Goal: Task Accomplishment & Management: Complete application form

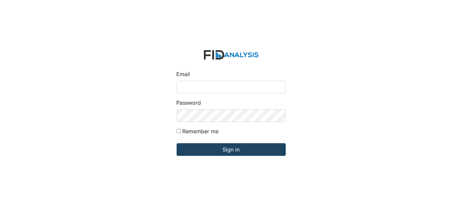
type input "[EMAIL_ADDRESS][DOMAIN_NAME]"
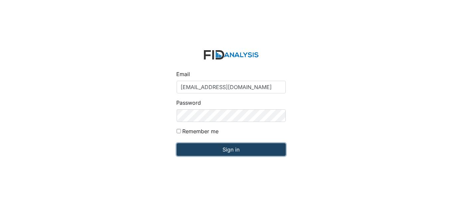
click at [204, 153] on input "Sign in" at bounding box center [231, 150] width 109 height 13
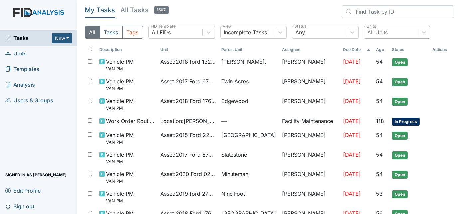
click at [372, 30] on div "All Units" at bounding box center [378, 32] width 21 height 8
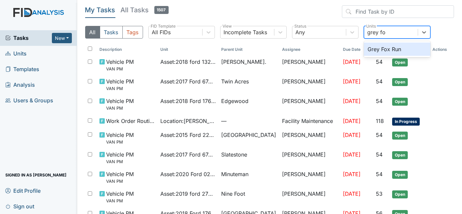
type input "grey fox"
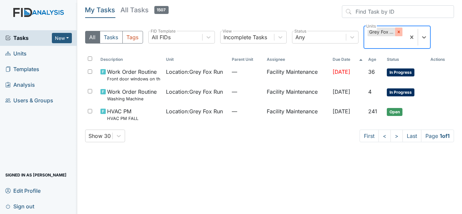
click at [397, 31] on icon at bounding box center [399, 32] width 5 height 5
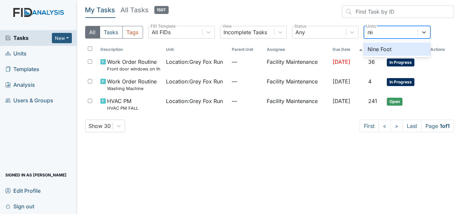
type input "nine"
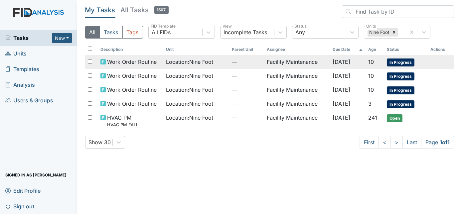
click at [247, 61] on span "—" at bounding box center [247, 62] width 30 height 8
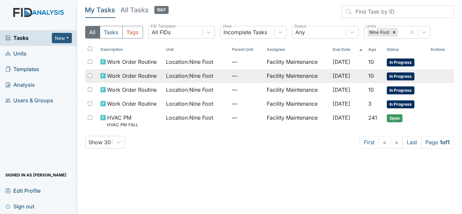
click at [213, 76] on div "Location : Nine Foot" at bounding box center [196, 76] width 61 height 8
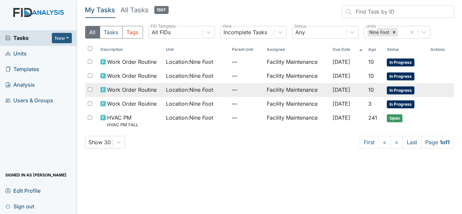
click at [167, 94] on td "Location : Nine Foot" at bounding box center [196, 90] width 66 height 14
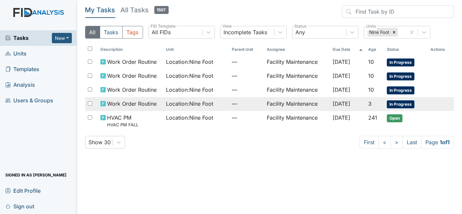
click at [182, 101] on span "Location : Nine Foot" at bounding box center [189, 104] width 47 height 8
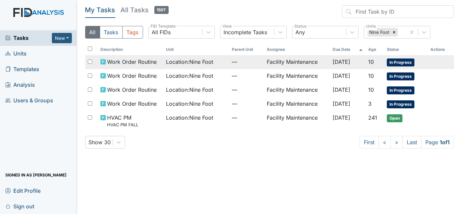
click at [201, 66] on td "Location : Nine Foot" at bounding box center [196, 62] width 66 height 14
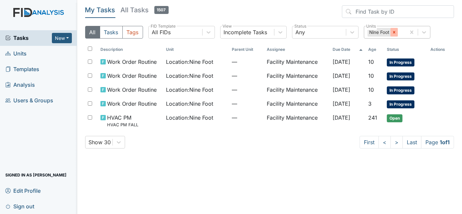
click at [395, 33] on icon at bounding box center [394, 32] width 2 height 2
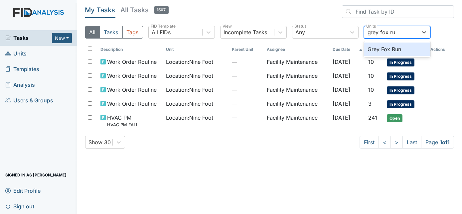
type input "grey fox run"
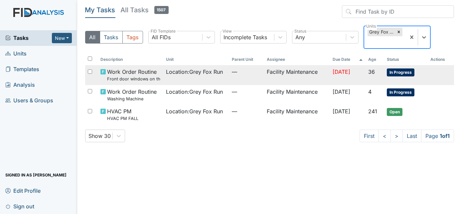
click at [229, 79] on td "—" at bounding box center [246, 75] width 35 height 20
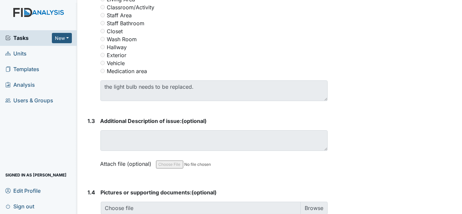
scroll to position [362, 0]
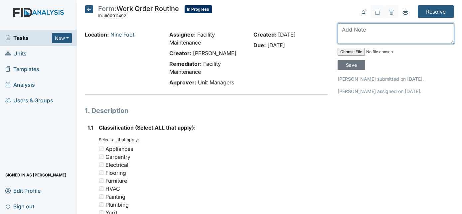
click at [354, 38] on textarea at bounding box center [396, 33] width 117 height 21
type textarea "house has been prressure washed"
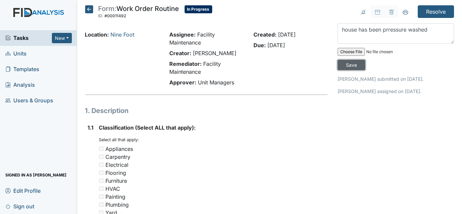
click at [366, 60] on input "Save" at bounding box center [352, 65] width 28 height 10
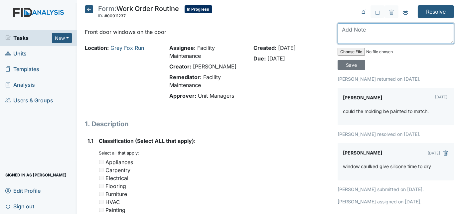
click at [351, 28] on textarea at bounding box center [396, 33] width 117 height 21
type textarea "Moulding painted to match"
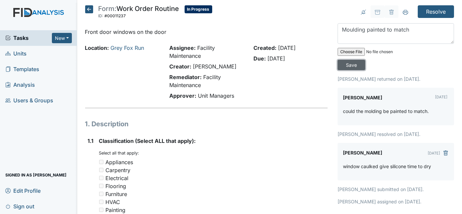
click at [366, 60] on input "Save" at bounding box center [352, 65] width 28 height 10
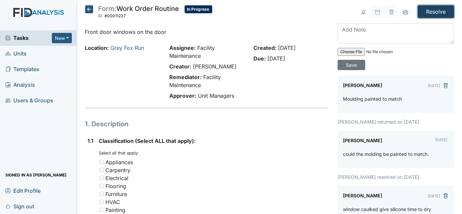
click at [438, 15] on input "Resolve" at bounding box center [436, 11] width 36 height 13
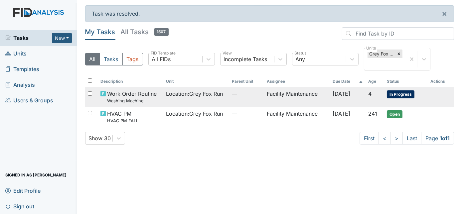
click at [293, 97] on td "Facility Maintenance" at bounding box center [297, 97] width 66 height 20
click at [287, 99] on td "Facility Maintenance" at bounding box center [297, 97] width 66 height 20
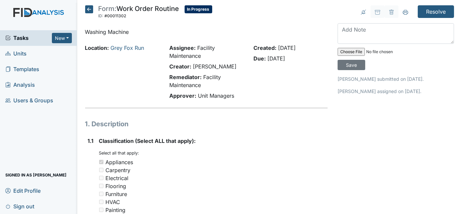
click at [381, 29] on textarea at bounding box center [396, 33] width 117 height 21
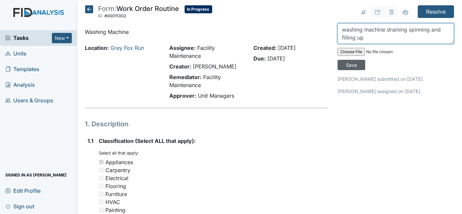
type textarea "washing machine draining spinning and filling up"
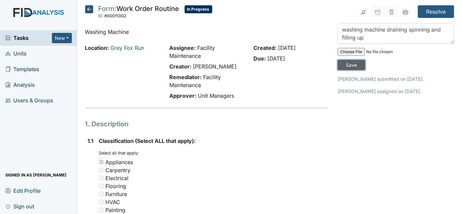
click at [366, 60] on input "Save" at bounding box center [352, 65] width 28 height 10
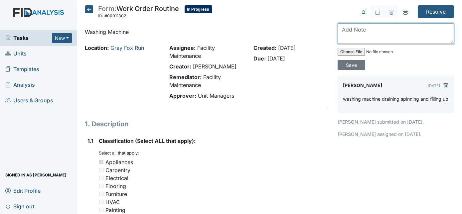
click at [374, 29] on textarea at bounding box center [396, 33] width 117 height 21
click at [380, 29] on textarea "I've run it twice" at bounding box center [396, 33] width 117 height 21
type textarea "I've run it twice please let me know what it is doing"
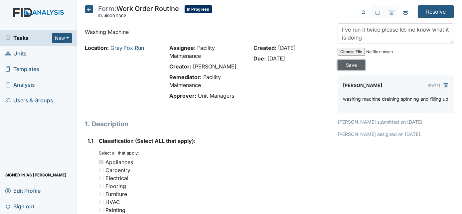
click at [366, 60] on input "Save" at bounding box center [352, 65] width 28 height 10
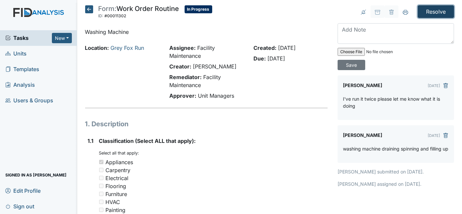
click at [430, 11] on input "Resolve" at bounding box center [436, 11] width 36 height 13
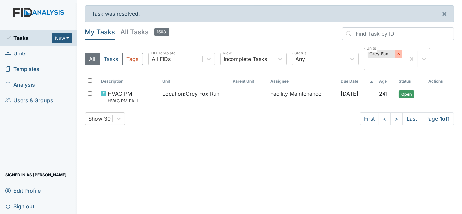
click at [398, 56] on icon at bounding box center [399, 54] width 5 height 5
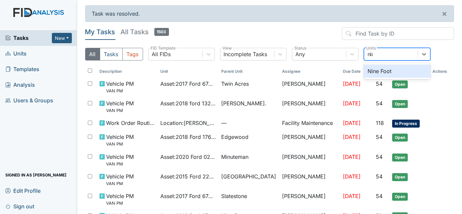
type input "nine"
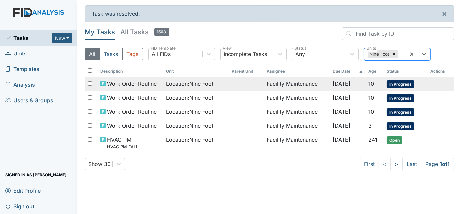
click at [294, 89] on td "Facility Maintenance" at bounding box center [297, 84] width 66 height 14
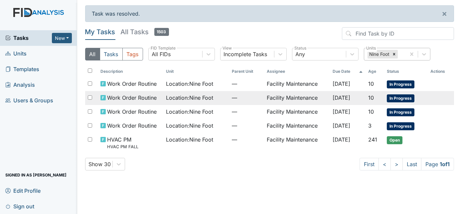
click at [151, 95] on span "Work Order Routine" at bounding box center [132, 98] width 50 height 8
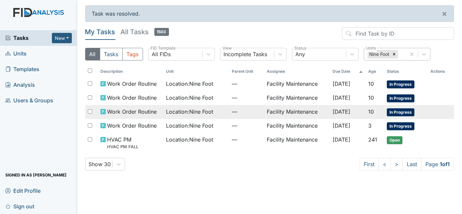
click at [168, 114] on span "Location : Nine Foot" at bounding box center [189, 112] width 47 height 8
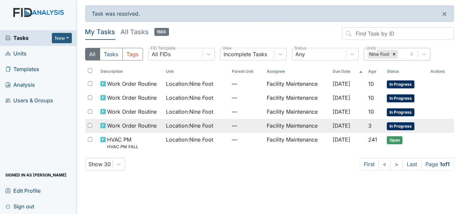
click at [184, 124] on span "Location : Nine Foot" at bounding box center [189, 126] width 47 height 8
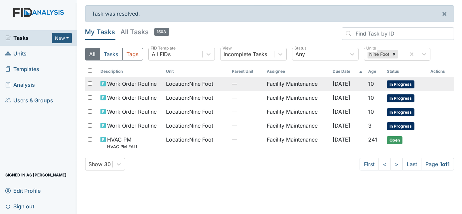
click at [308, 85] on td "Facility Maintenance" at bounding box center [297, 84] width 66 height 14
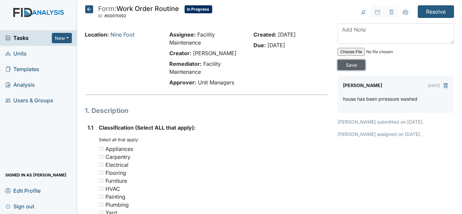
click at [366, 60] on input "Save" at bounding box center [352, 65] width 28 height 10
click at [436, 11] on input "Resolve" at bounding box center [436, 11] width 36 height 13
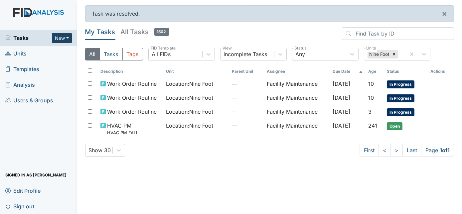
click at [59, 37] on button "New" at bounding box center [62, 38] width 20 height 10
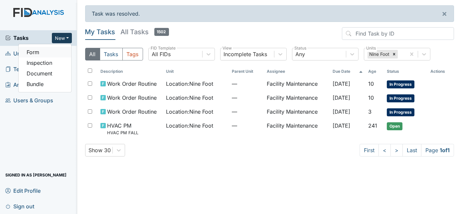
click at [48, 54] on link "Form" at bounding box center [45, 52] width 53 height 11
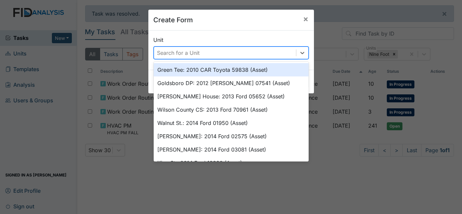
click at [195, 53] on div "Search for a Unit" at bounding box center [178, 53] width 43 height 8
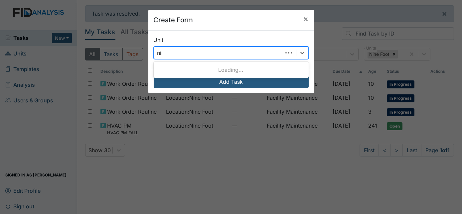
type input "nine"
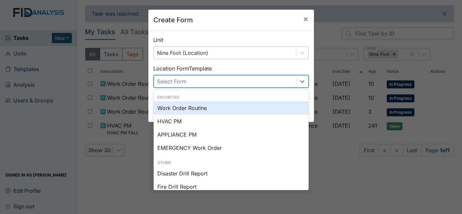
click at [204, 80] on div "Select Form" at bounding box center [225, 82] width 142 height 12
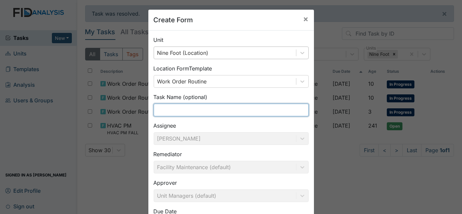
click at [179, 110] on input "text" at bounding box center [231, 110] width 155 height 13
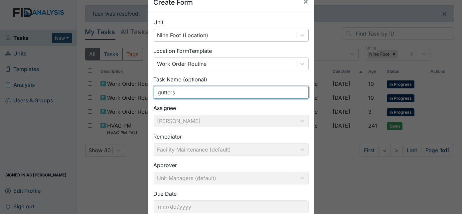
scroll to position [60, 0]
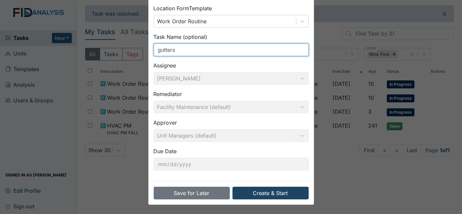
type input "gutters"
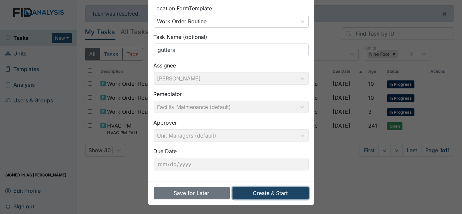
click at [289, 192] on button "Create & Start" at bounding box center [271, 193] width 76 height 13
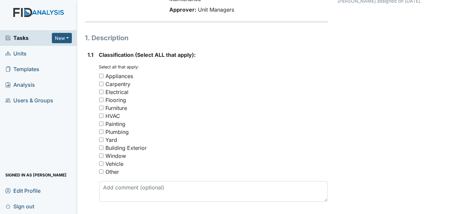
scroll to position [77, 0]
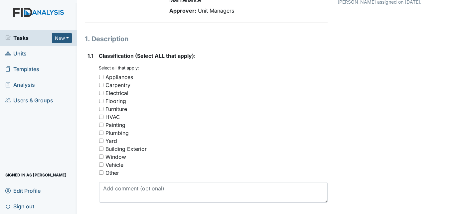
click at [100, 147] on input "Building Exterior" at bounding box center [101, 149] width 4 height 4
checkbox input "true"
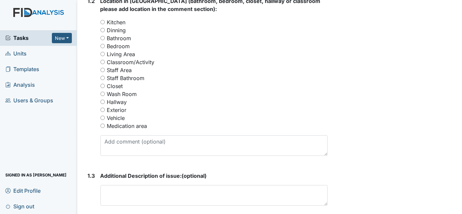
scroll to position [311, 0]
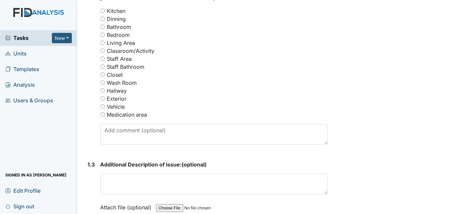
click at [105, 98] on input "Exterior" at bounding box center [103, 99] width 4 height 4
radio input "true"
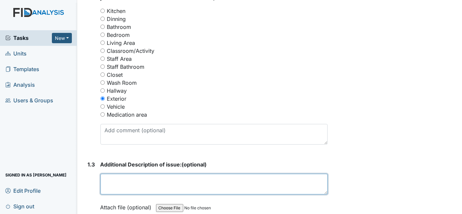
click at [209, 178] on textarea at bounding box center [215, 184] width 228 height 21
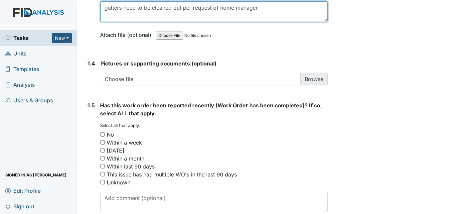
scroll to position [514, 0]
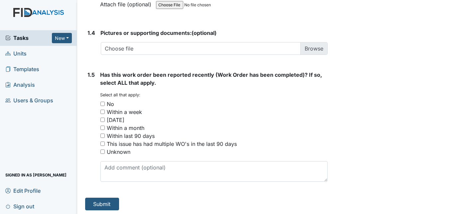
type textarea "gutters need to be cleaned out per request of home manager"
click at [102, 103] on input "No" at bounding box center [103, 104] width 4 height 4
checkbox input "true"
click at [104, 198] on button "Submit" at bounding box center [102, 204] width 34 height 13
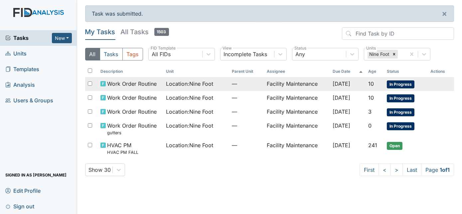
click at [242, 82] on span "—" at bounding box center [247, 84] width 30 height 8
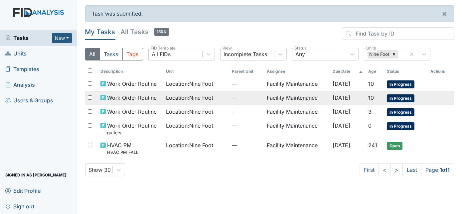
click at [232, 100] on span "—" at bounding box center [247, 98] width 30 height 8
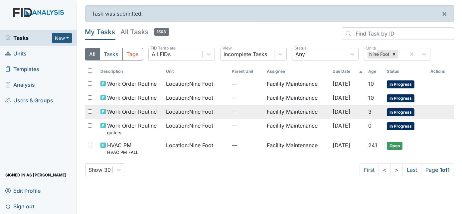
click at [180, 116] on td "Location : Nine Foot" at bounding box center [196, 112] width 66 height 14
